Goal: Obtain resource: Download file/media

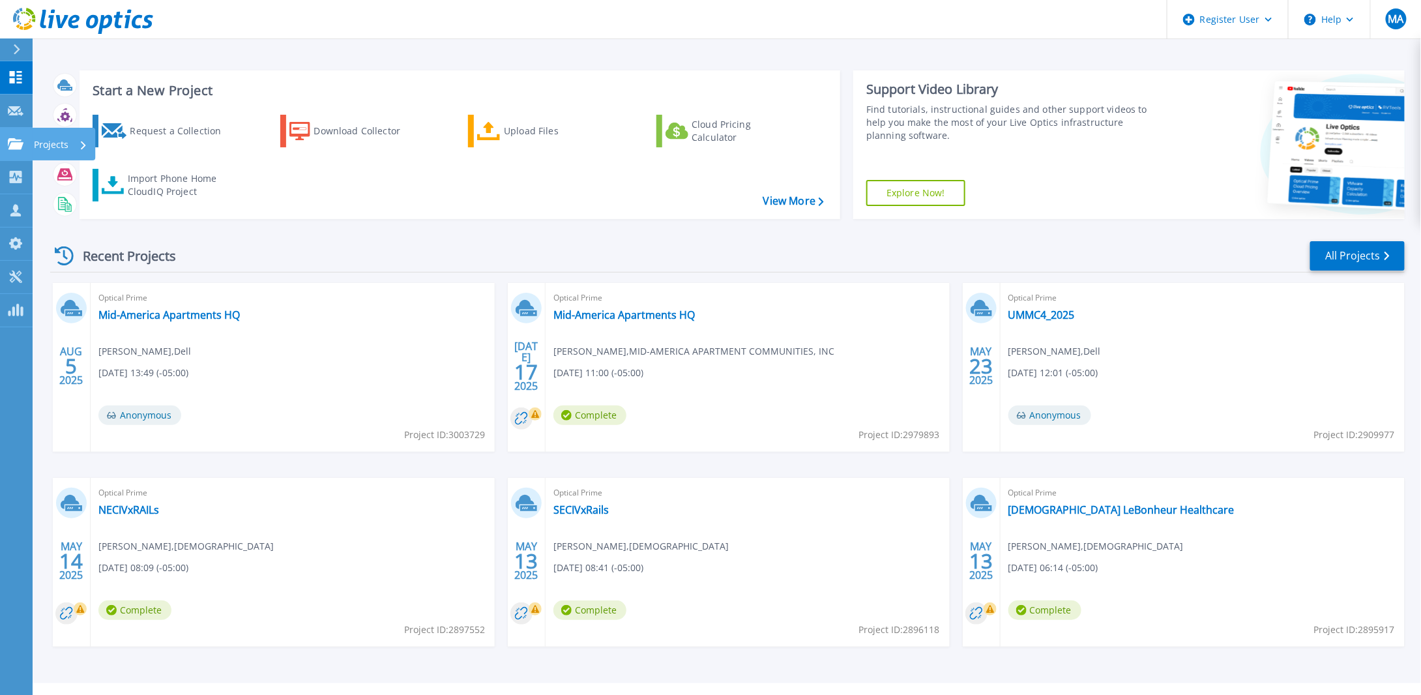
click at [17, 145] on icon at bounding box center [16, 143] width 16 height 11
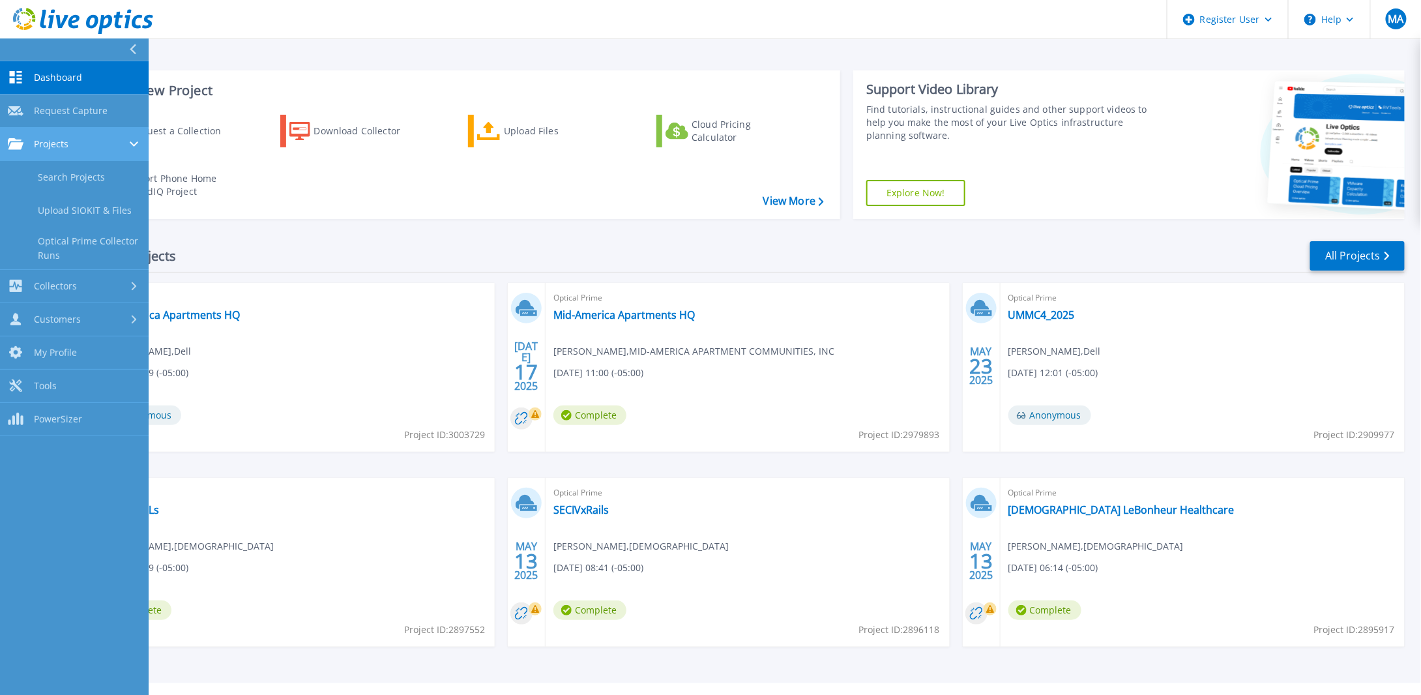
click at [62, 146] on span "Projects" at bounding box center [51, 144] width 35 height 12
click at [73, 145] on div "Projects" at bounding box center [74, 144] width 133 height 12
click at [94, 175] on link "Search Projects" at bounding box center [74, 177] width 149 height 33
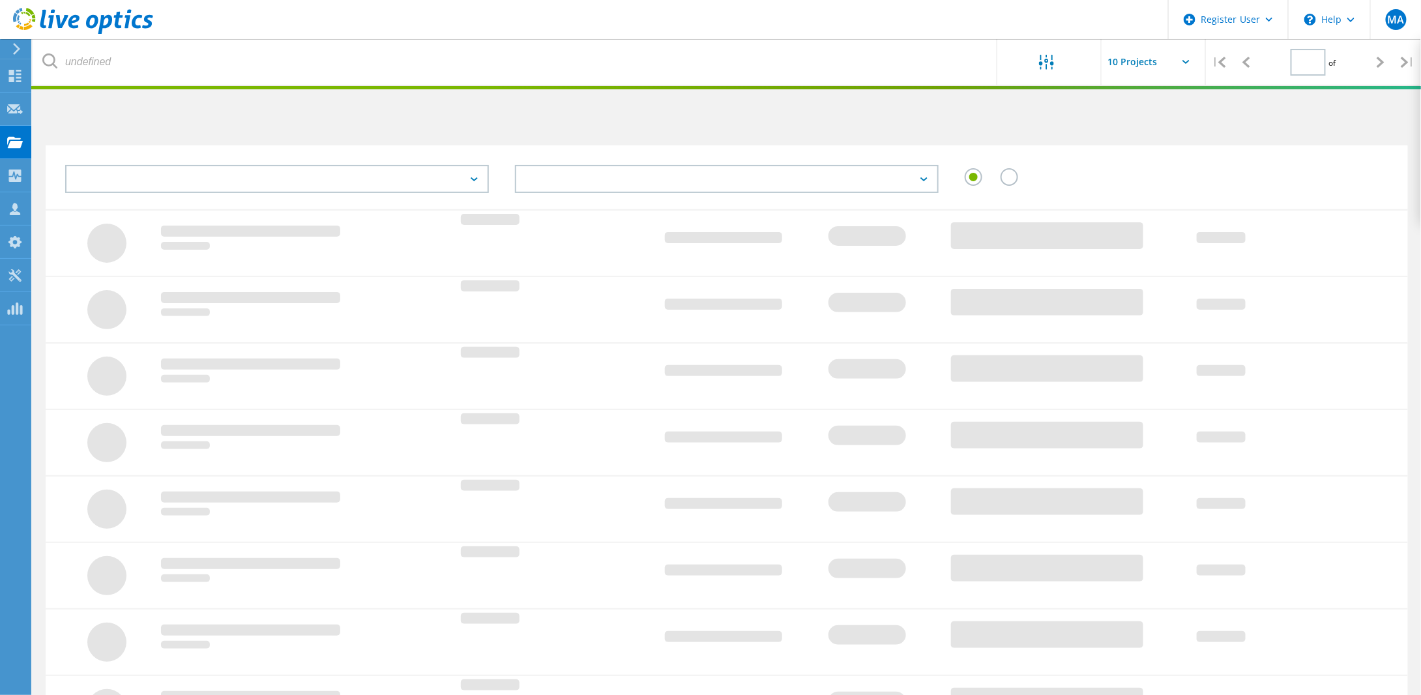
type input "1"
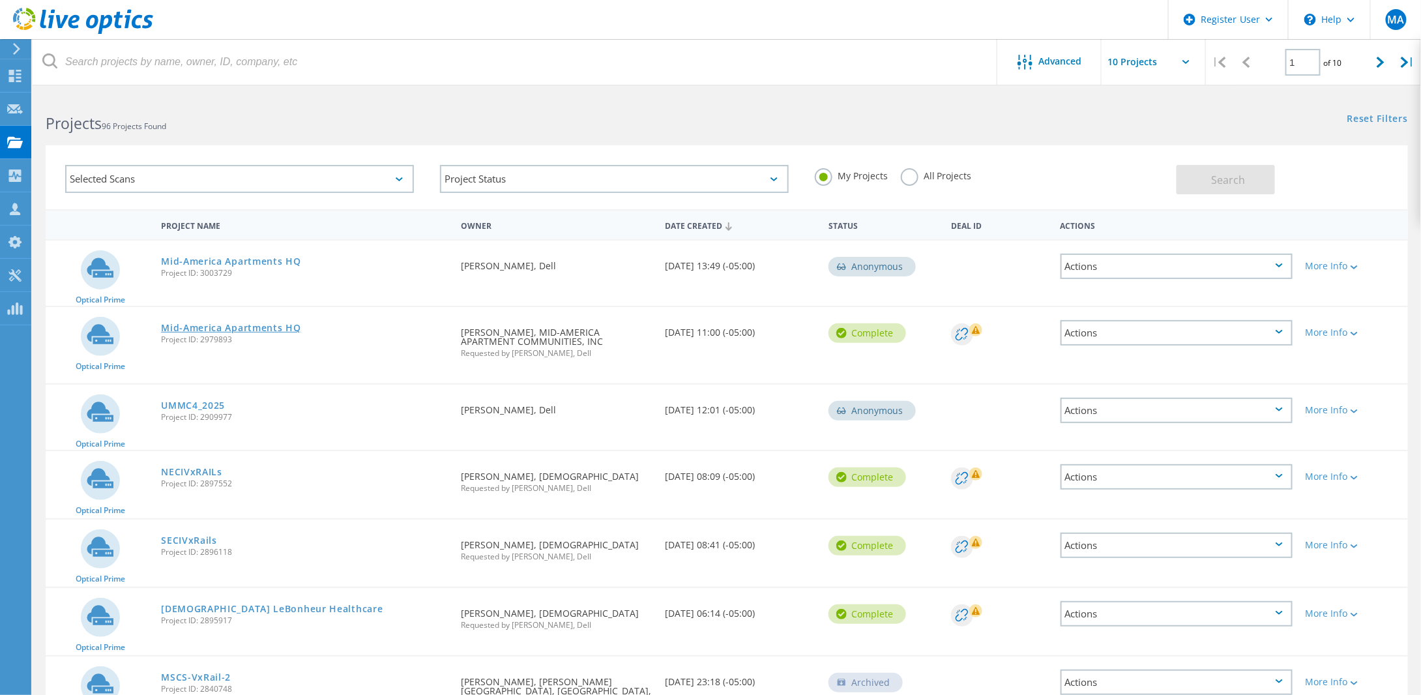
click at [243, 325] on link "Mid-America Apartments HQ" at bounding box center [231, 327] width 140 height 9
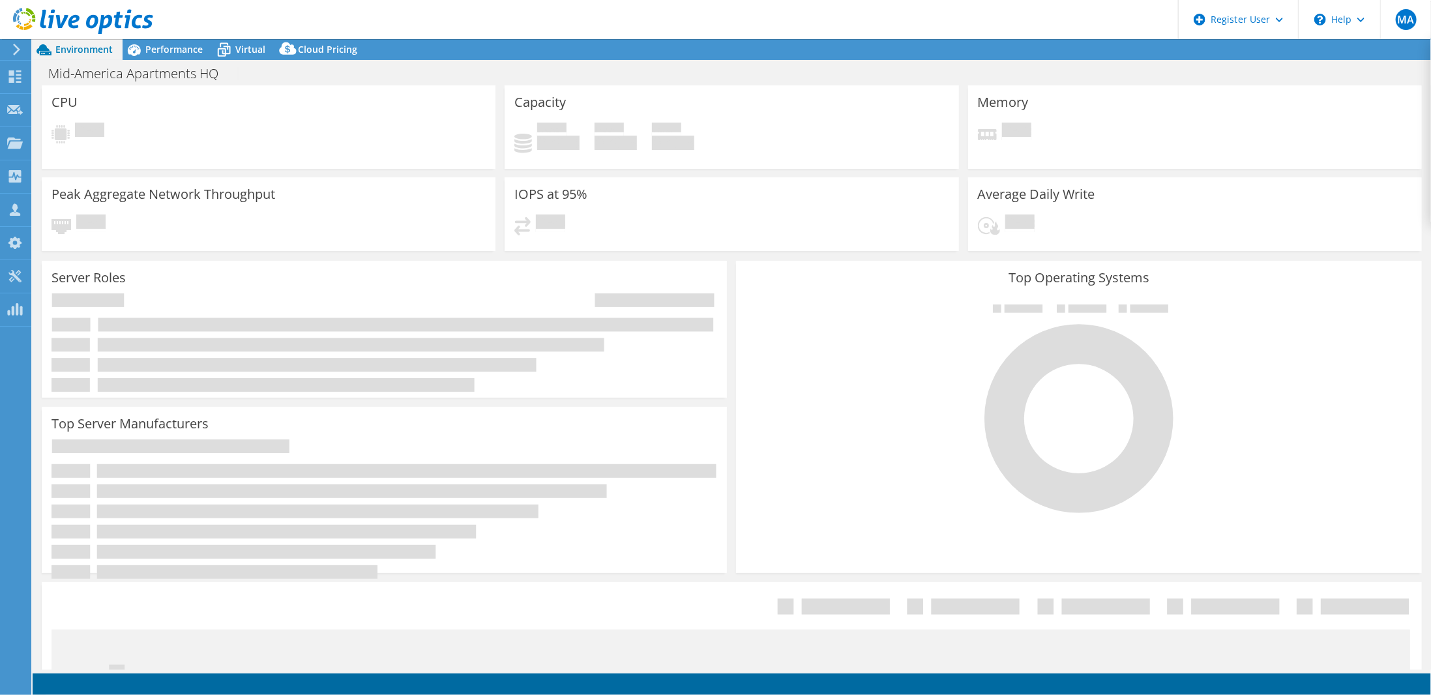
select select "USD"
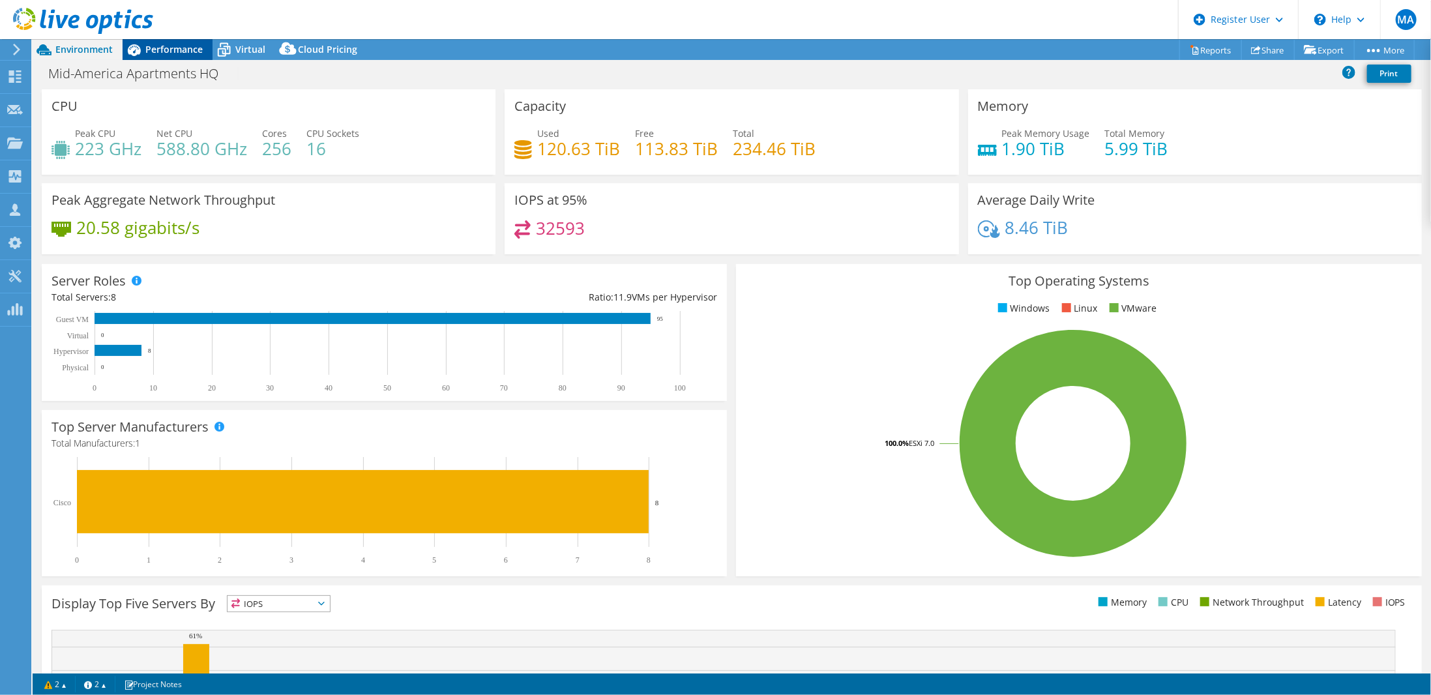
click at [186, 50] on span "Performance" at bounding box center [173, 49] width 57 height 12
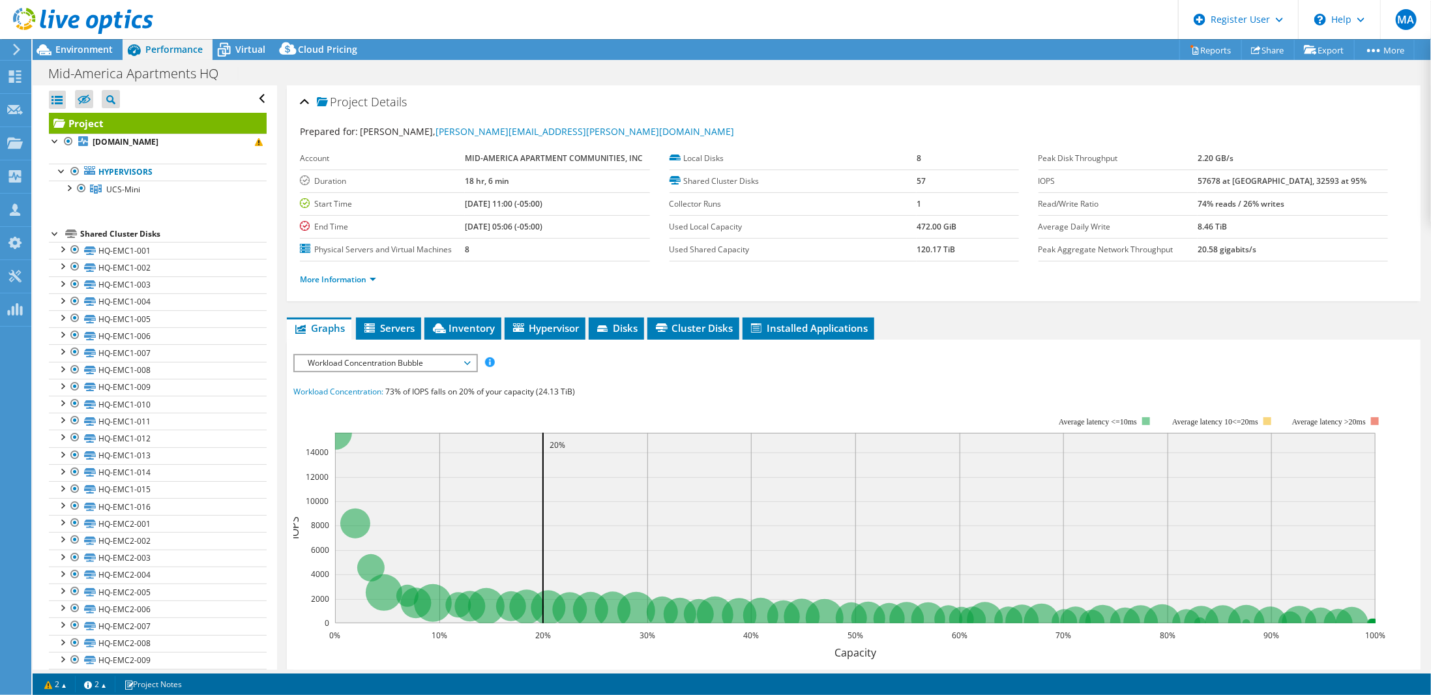
click at [55, 232] on div at bounding box center [55, 232] width 13 height 13
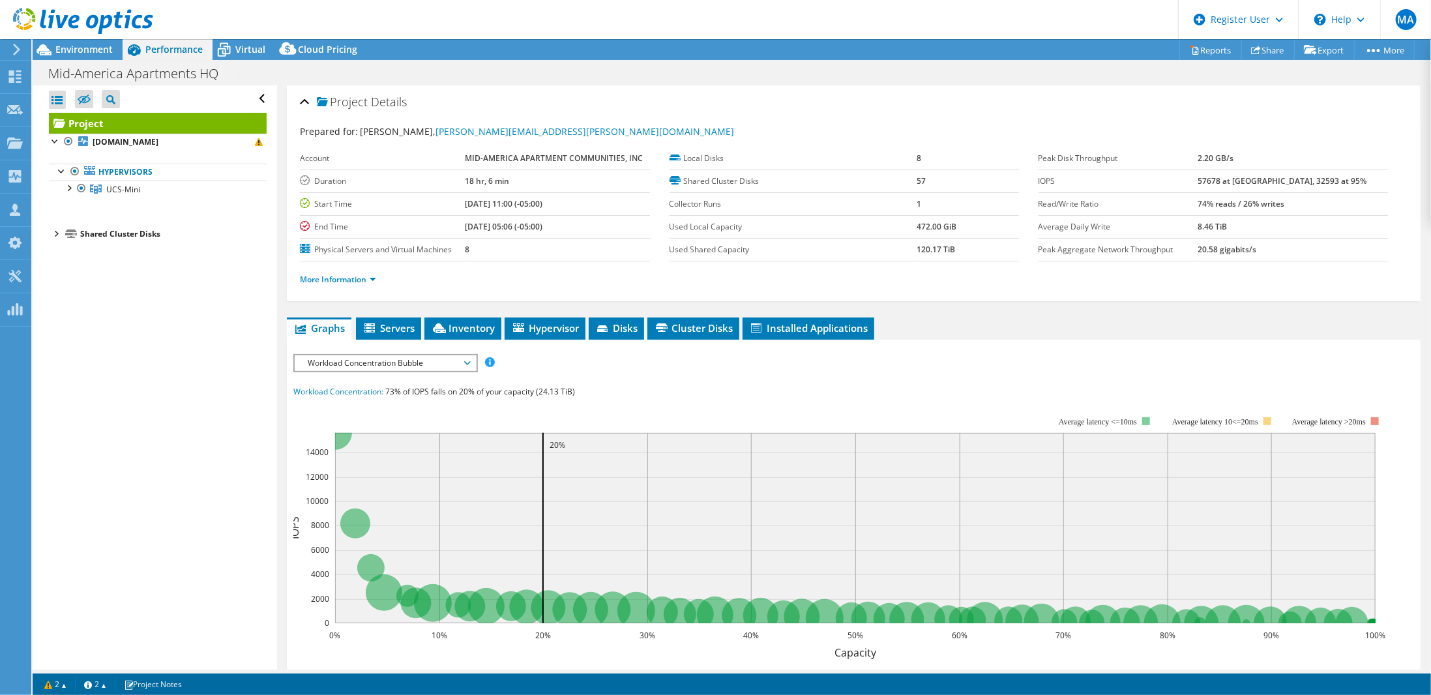
click at [55, 232] on div at bounding box center [55, 232] width 13 height 13
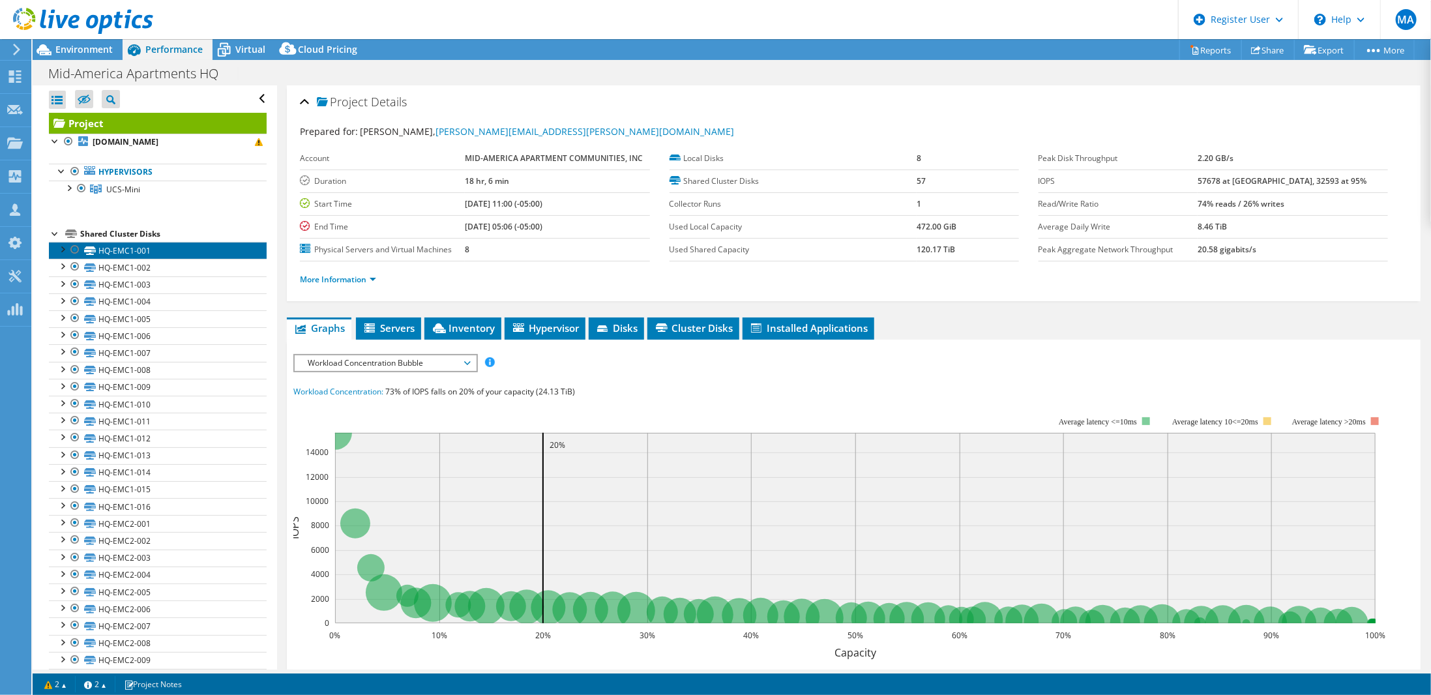
click at [128, 253] on link "HQ-EMC1-001" at bounding box center [158, 250] width 218 height 17
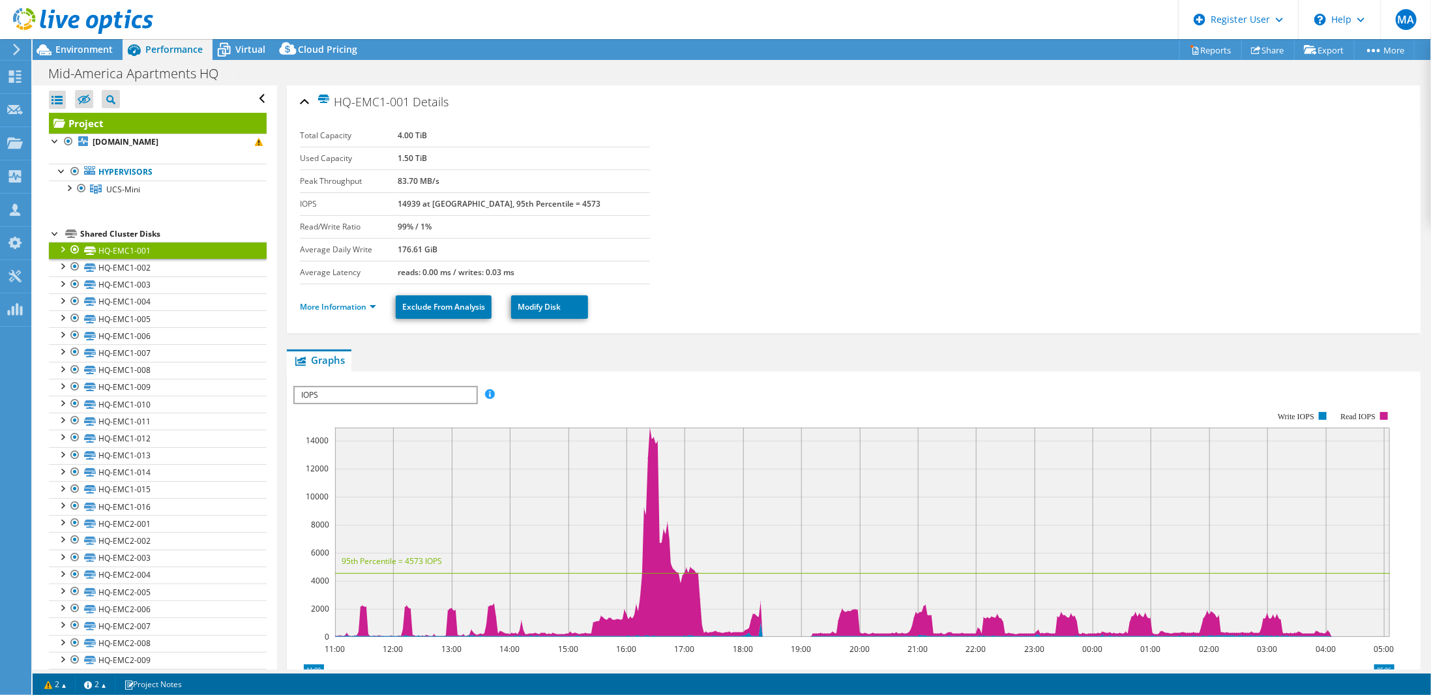
click at [142, 230] on div "Shared Cluster Disks" at bounding box center [173, 234] width 186 height 16
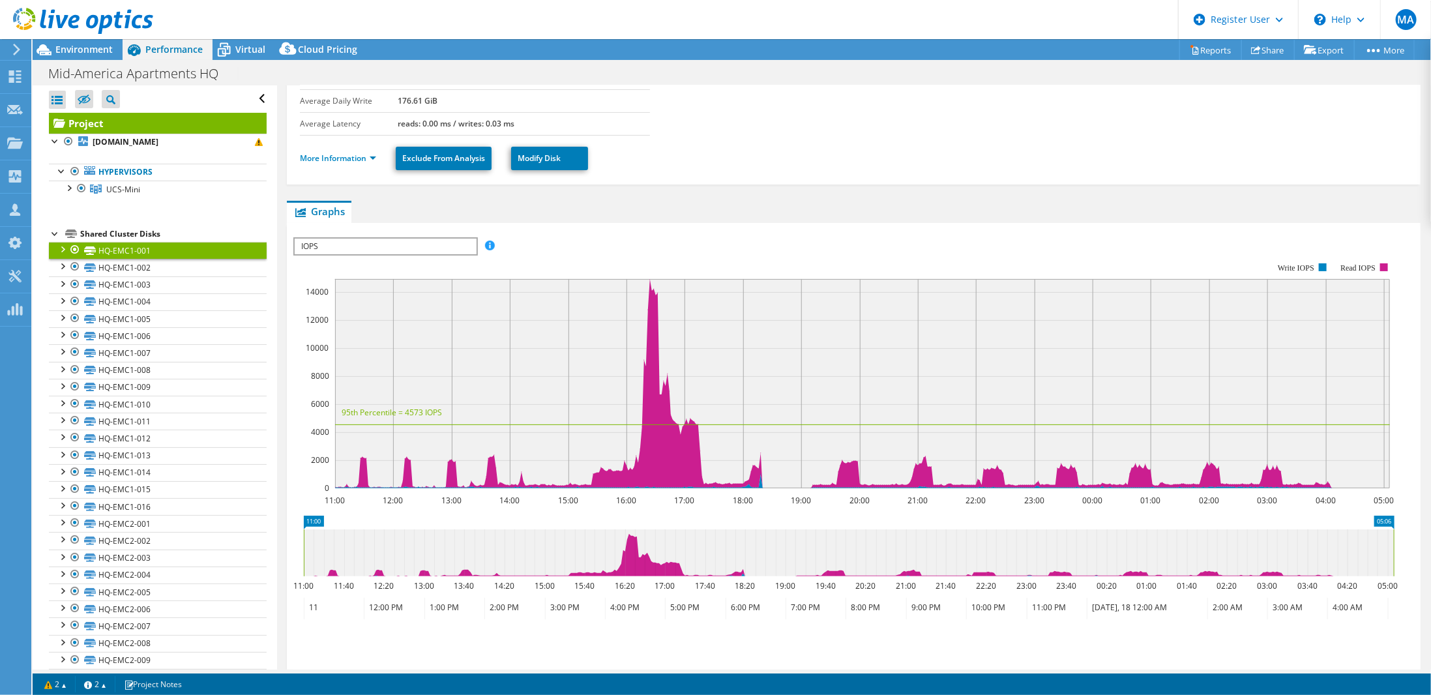
scroll to position [52, 0]
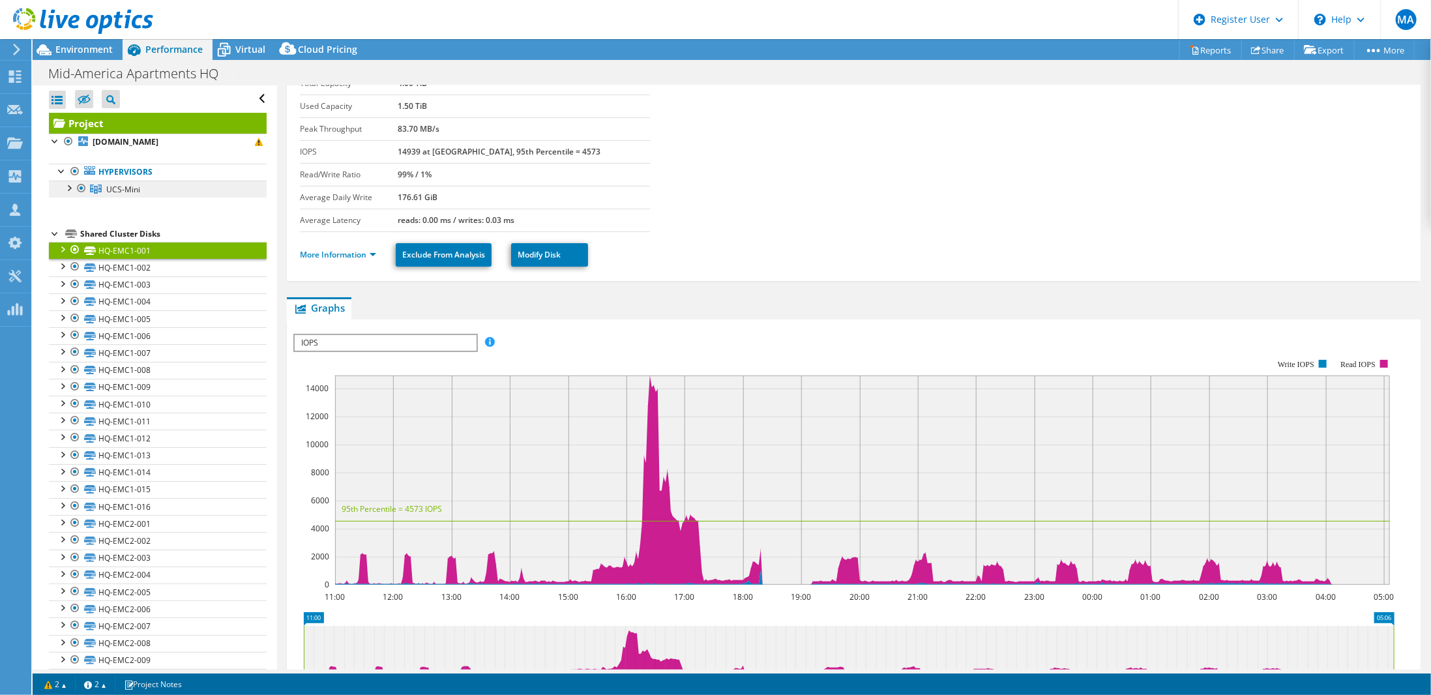
click at [128, 190] on span "UCS-Mini" at bounding box center [123, 189] width 34 height 11
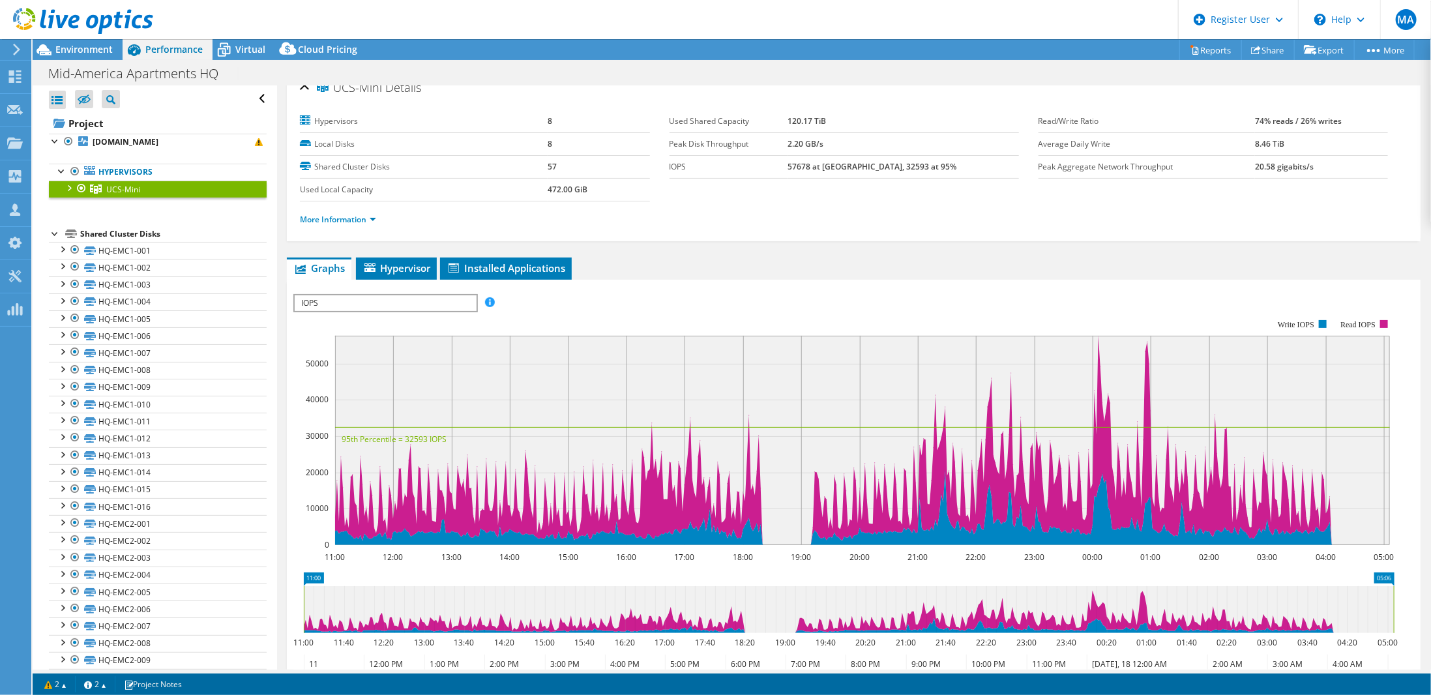
scroll to position [0, 0]
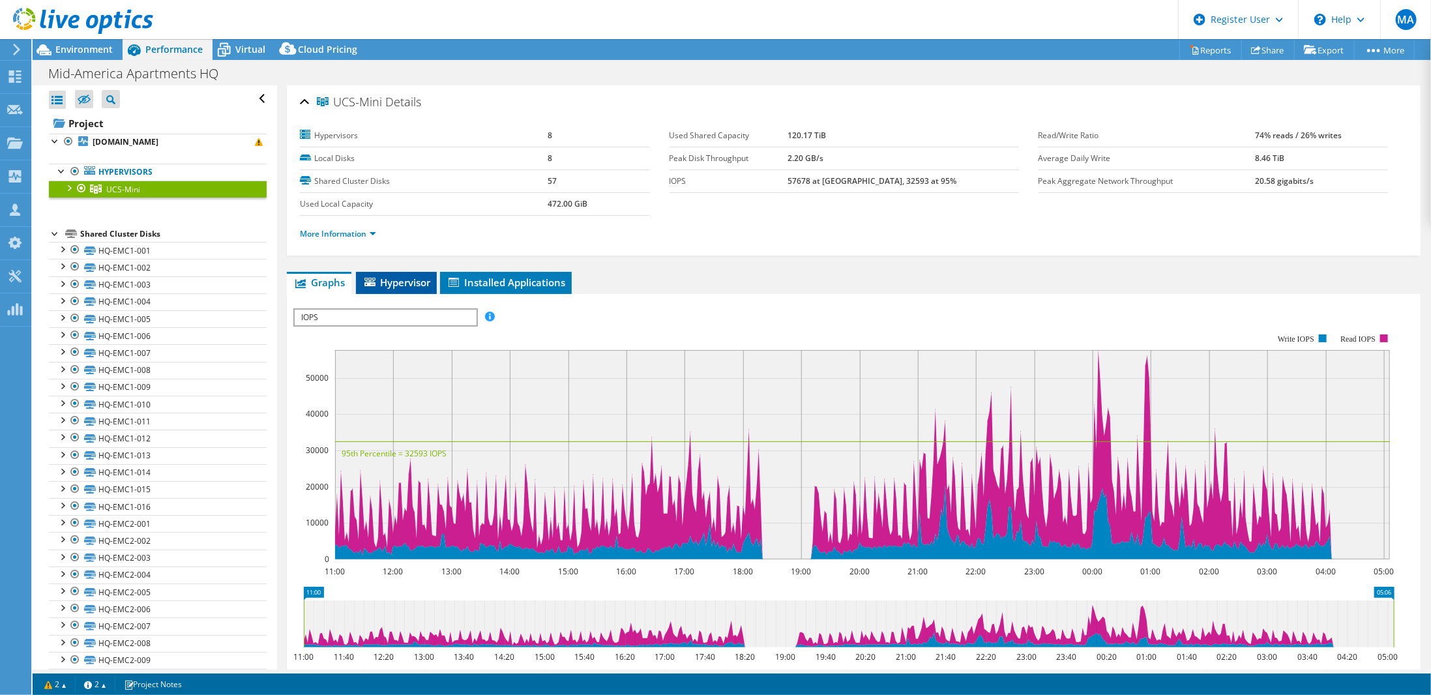
click at [416, 279] on span "Hypervisor" at bounding box center [396, 282] width 68 height 13
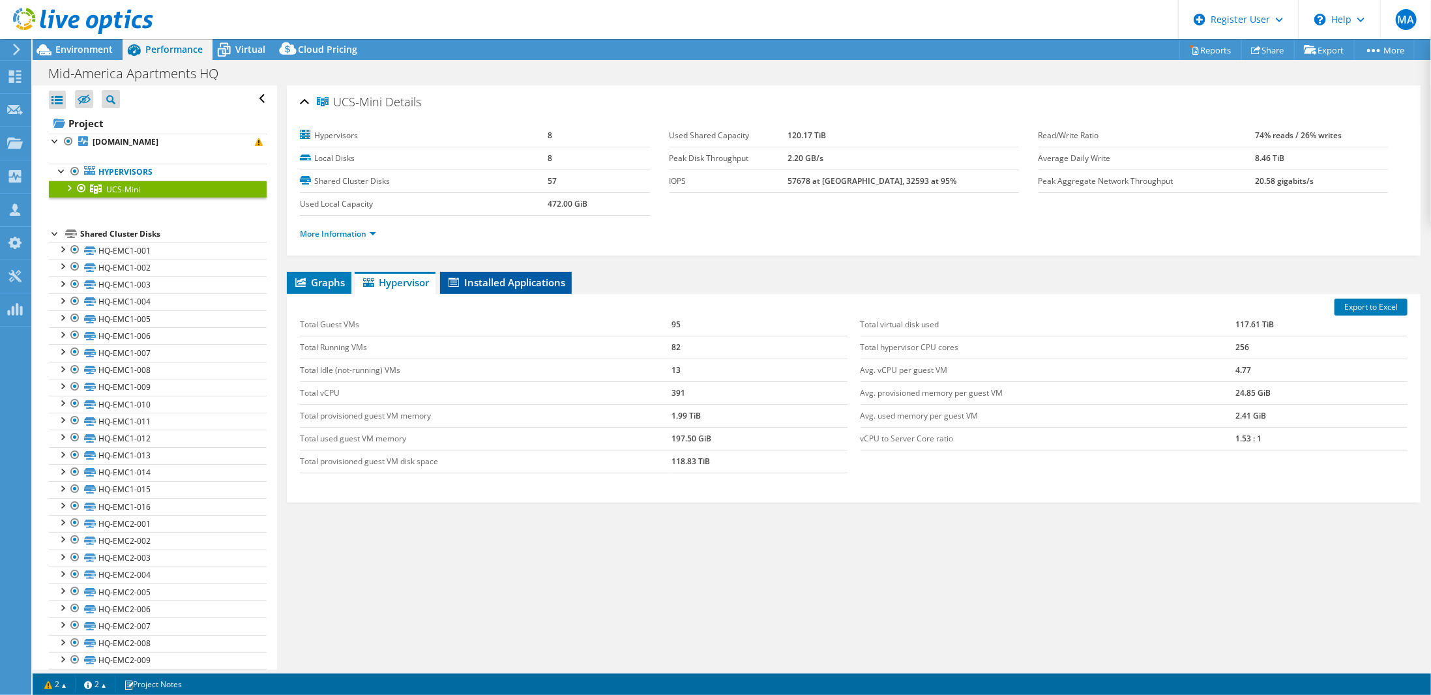
click at [522, 276] on span "Installed Applications" at bounding box center [506, 282] width 119 height 13
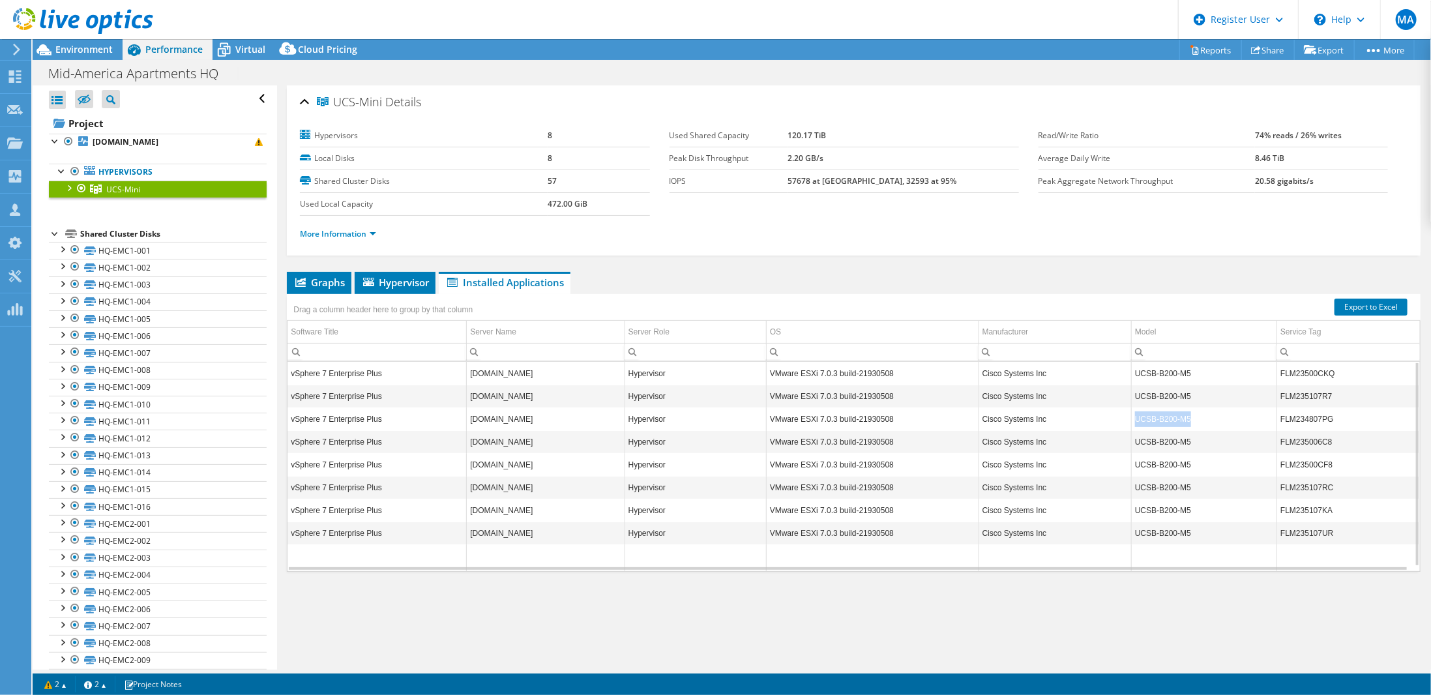
drag, startPoint x: 1187, startPoint y: 414, endPoint x: 1121, endPoint y: 414, distance: 65.8
click at [1121, 414] on tr "vSphere 7 Enterprise Plus hqucsvm5.maac.int Hypervisor VMware ESXi 7.0.3 build-…" at bounding box center [854, 418] width 1132 height 23
copy tr "UCSB-B200-M5"
click at [494, 366] on td "hqucsvm7.maac.int" at bounding box center [546, 373] width 158 height 23
click at [394, 368] on td "vSphere 7 Enterprise Plus" at bounding box center [377, 373] width 179 height 23
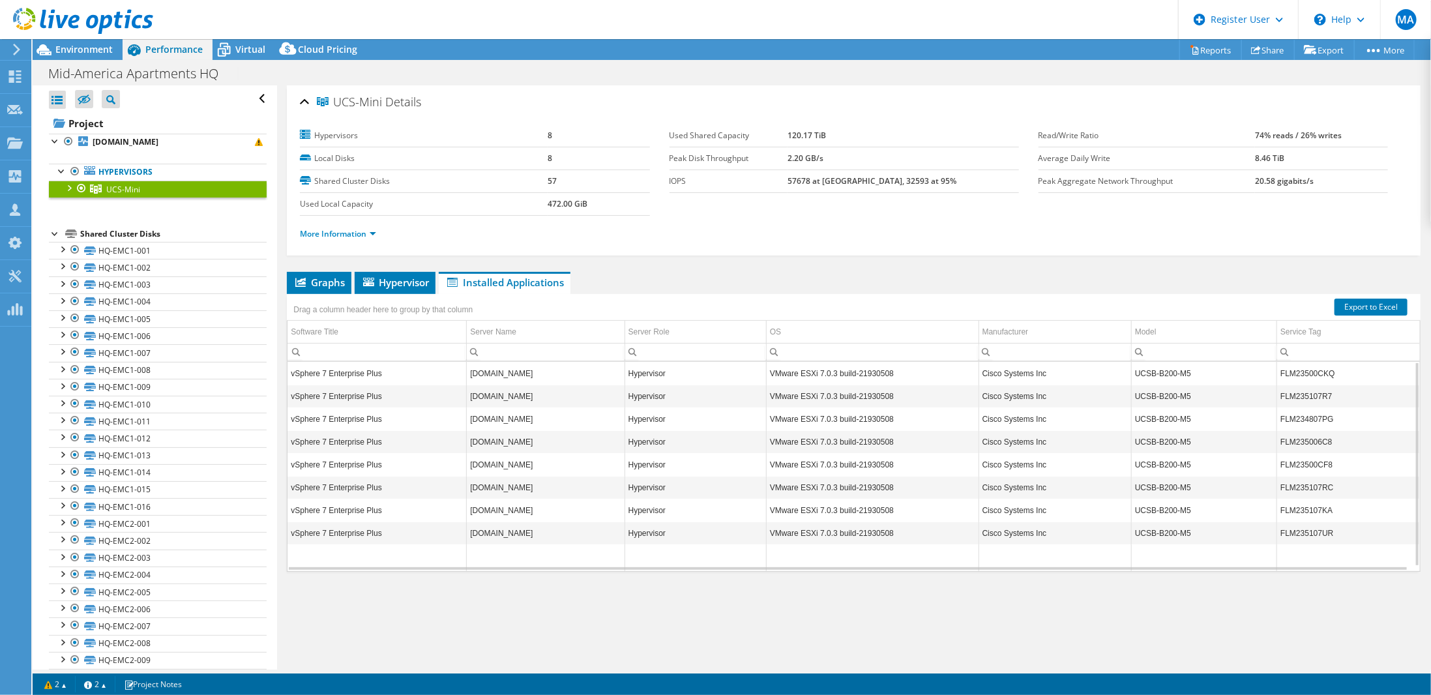
click at [376, 369] on td "vSphere 7 Enterprise Plus" at bounding box center [377, 373] width 179 height 23
click at [1376, 304] on link "Export to Excel" at bounding box center [1371, 307] width 73 height 17
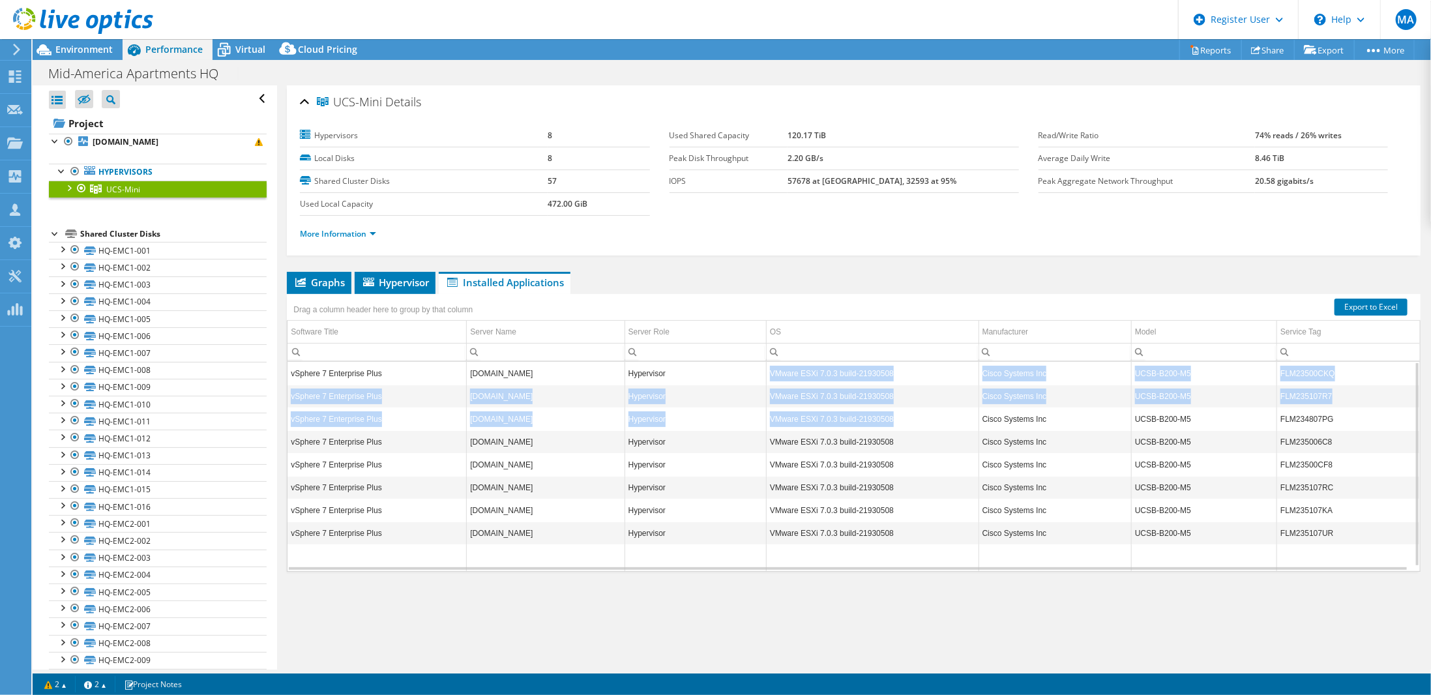
drag, startPoint x: 766, startPoint y: 370, endPoint x: 795, endPoint y: 402, distance: 42.9
click at [894, 422] on tbody "vSphere 7 Enterprise Plus hqucsvm7.maac.int Hypervisor VMware ESXi 7.0.3 build-…" at bounding box center [854, 468] width 1132 height 212
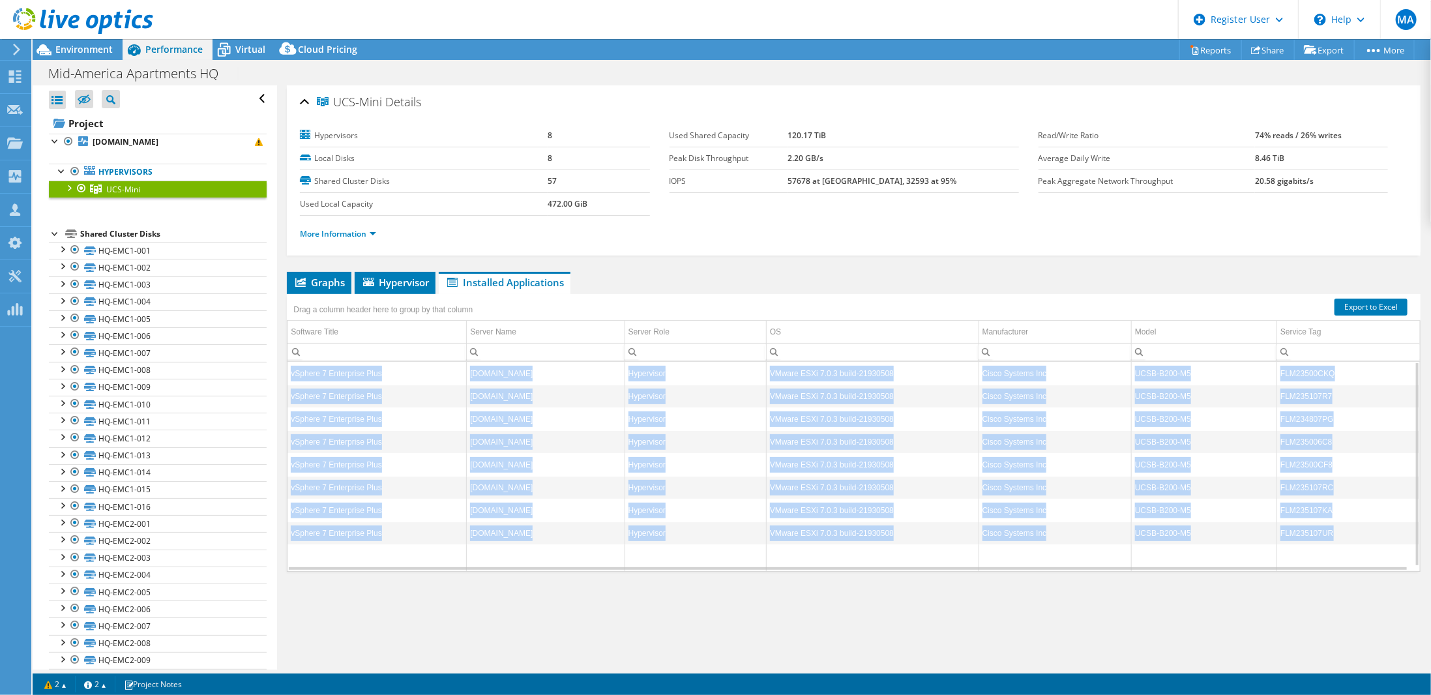
drag, startPoint x: 290, startPoint y: 367, endPoint x: 1346, endPoint y: 522, distance: 1067.4
click at [1346, 522] on tbody "vSphere 7 Enterprise Plus hqucsvm7.maac.int Hypervisor VMware ESXi 7.0.3 build-…" at bounding box center [854, 468] width 1132 height 212
